Goal: Task Accomplishment & Management: Manage account settings

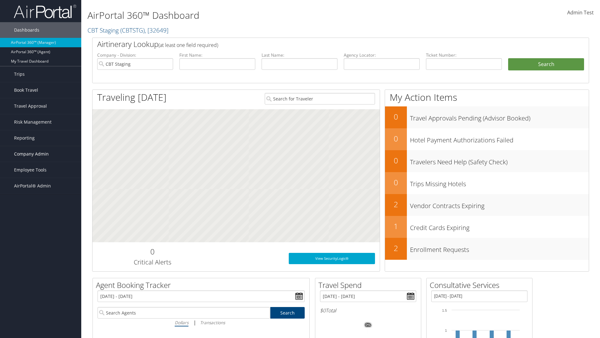
click at [41, 154] on span "Company Admin" at bounding box center [31, 154] width 35 height 16
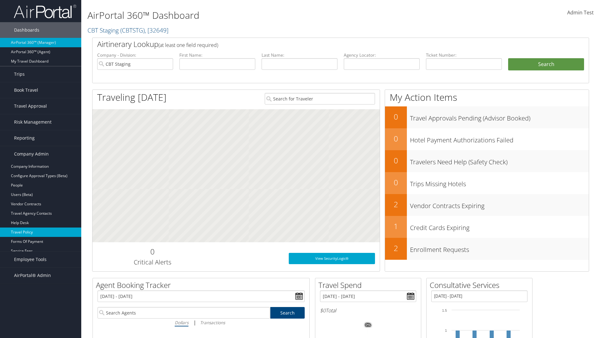
click at [41, 232] on link "Travel Policy" at bounding box center [40, 231] width 81 height 9
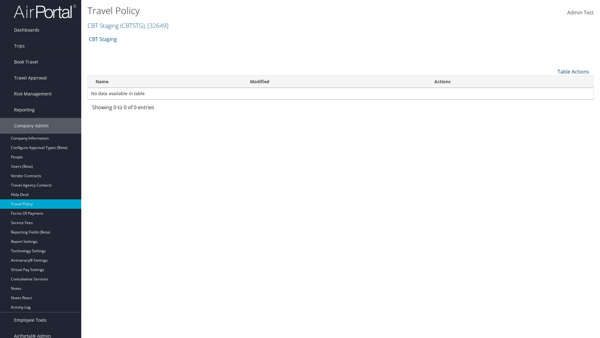
click at [573, 71] on link "Table Actions" at bounding box center [574, 71] width 32 height 7
click at [552, 81] on link "Add New Policy" at bounding box center [552, 81] width 82 height 11
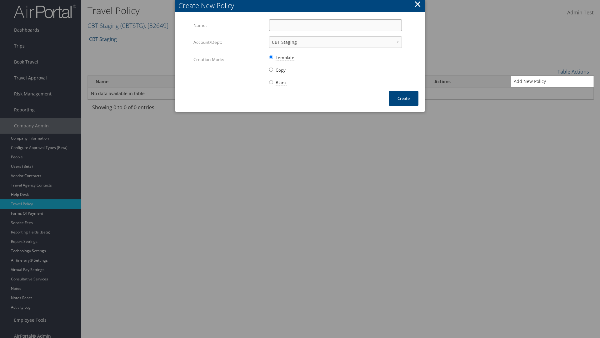
click at [335, 25] on input "Name:" at bounding box center [335, 25] width 133 height 12
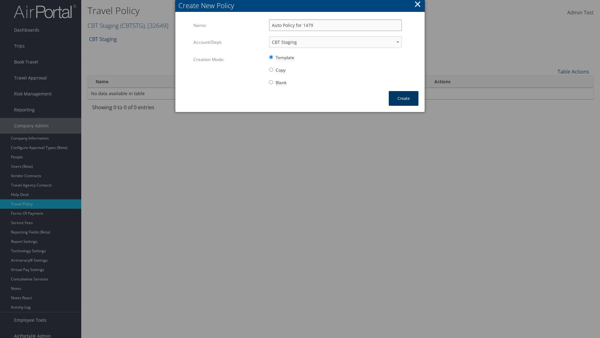
type input "Auto Policy for 1479"
click at [404, 98] on button "Create" at bounding box center [404, 98] width 30 height 15
